Goal: Navigation & Orientation: Find specific page/section

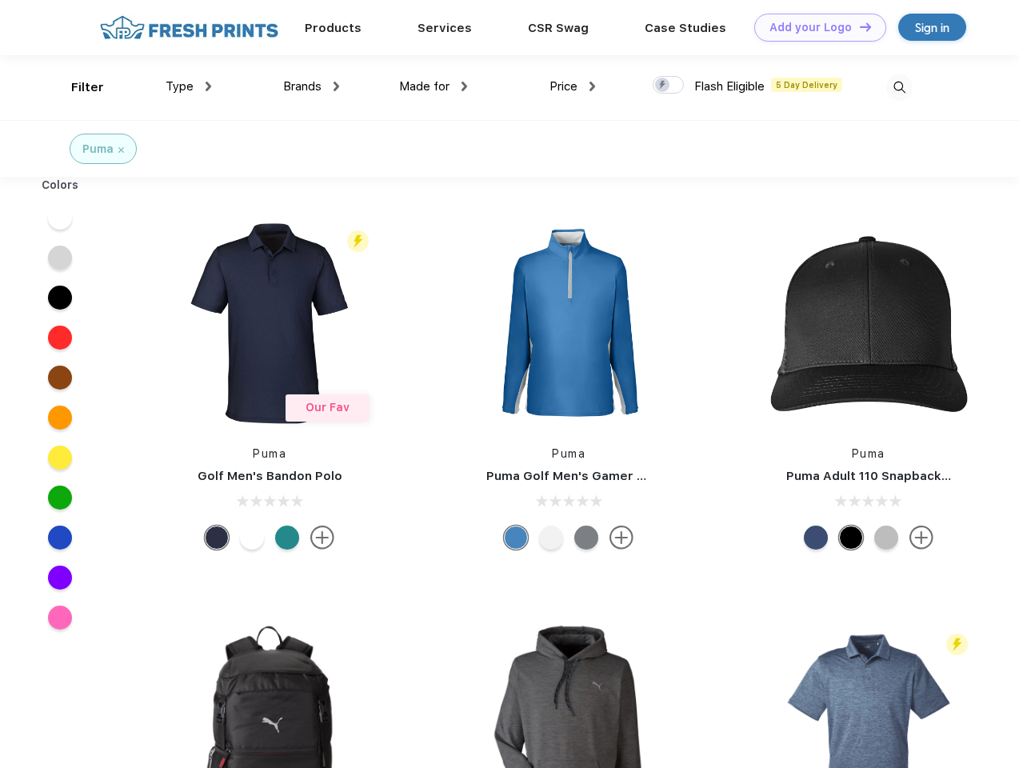
click at [815, 27] on link "Add your Logo Design Tool" at bounding box center [821, 28] width 132 height 28
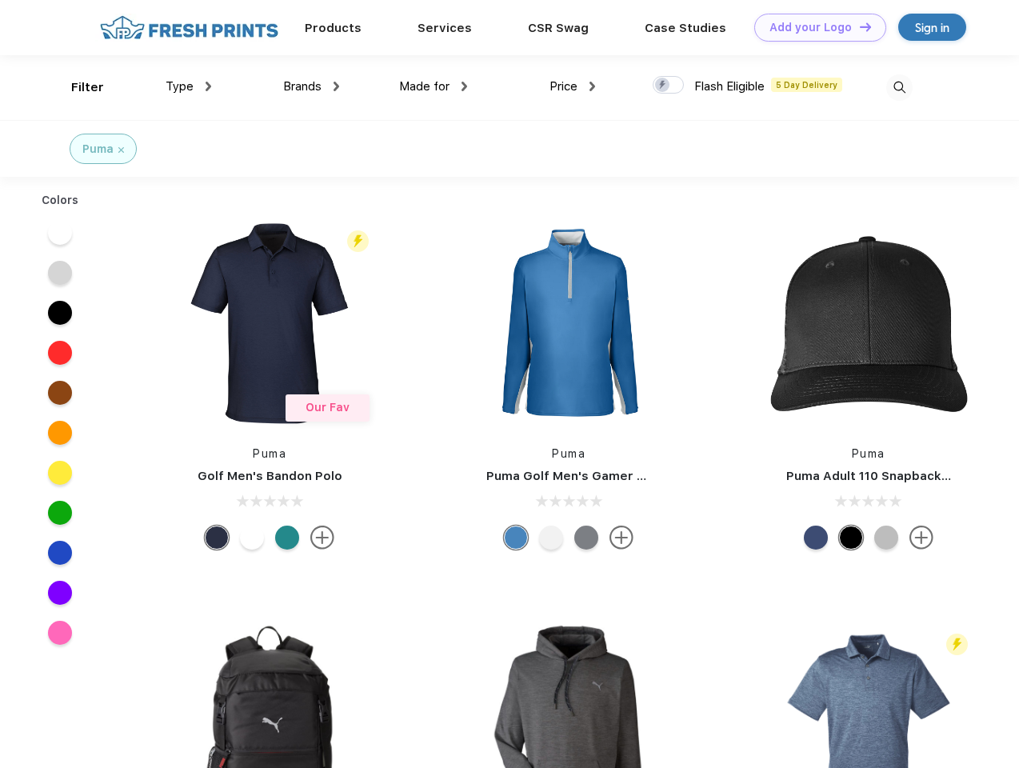
click at [0, 0] on div "Design Tool" at bounding box center [0, 0] width 0 height 0
click at [859, 26] on link "Add your Logo Design Tool" at bounding box center [821, 28] width 132 height 28
click at [77, 87] on div "Filter" at bounding box center [87, 87] width 33 height 18
click at [189, 86] on span "Type" at bounding box center [180, 86] width 28 height 14
click at [311, 86] on span "Brands" at bounding box center [302, 86] width 38 height 14
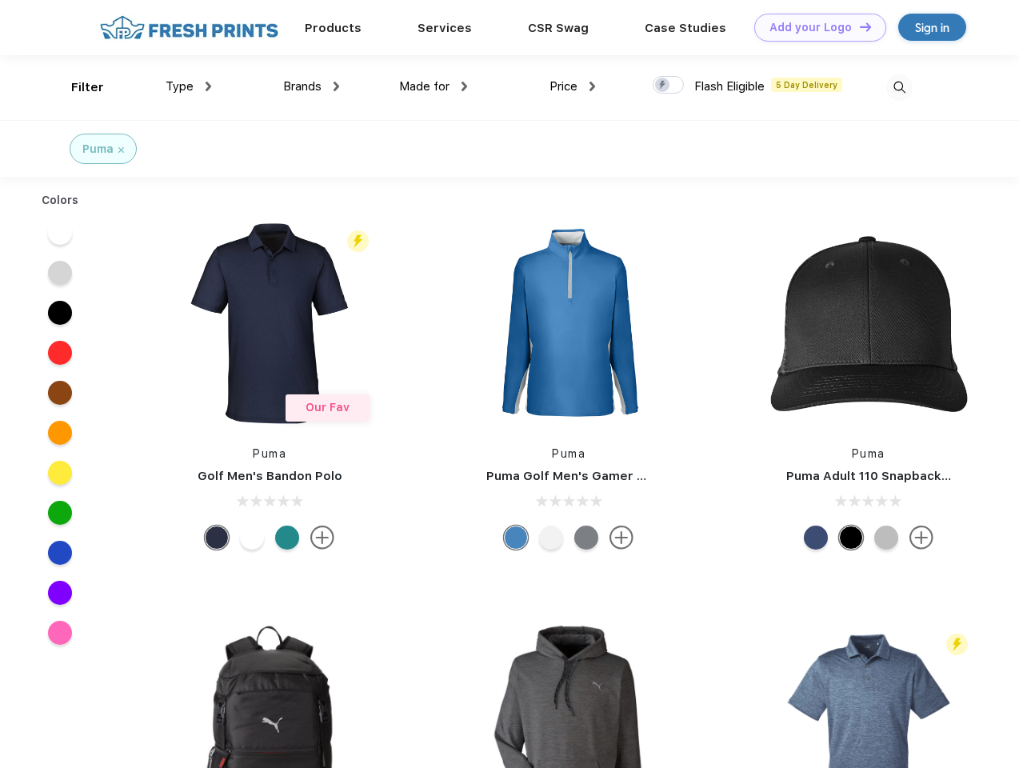
click at [434, 86] on span "Made for" at bounding box center [424, 86] width 50 height 14
click at [573, 86] on span "Price" at bounding box center [564, 86] width 28 height 14
click at [669, 86] on div at bounding box center [668, 85] width 31 height 18
click at [663, 86] on input "checkbox" at bounding box center [658, 80] width 10 height 10
click at [899, 87] on img at bounding box center [900, 87] width 26 height 26
